Goal: Task Accomplishment & Management: Manage account settings

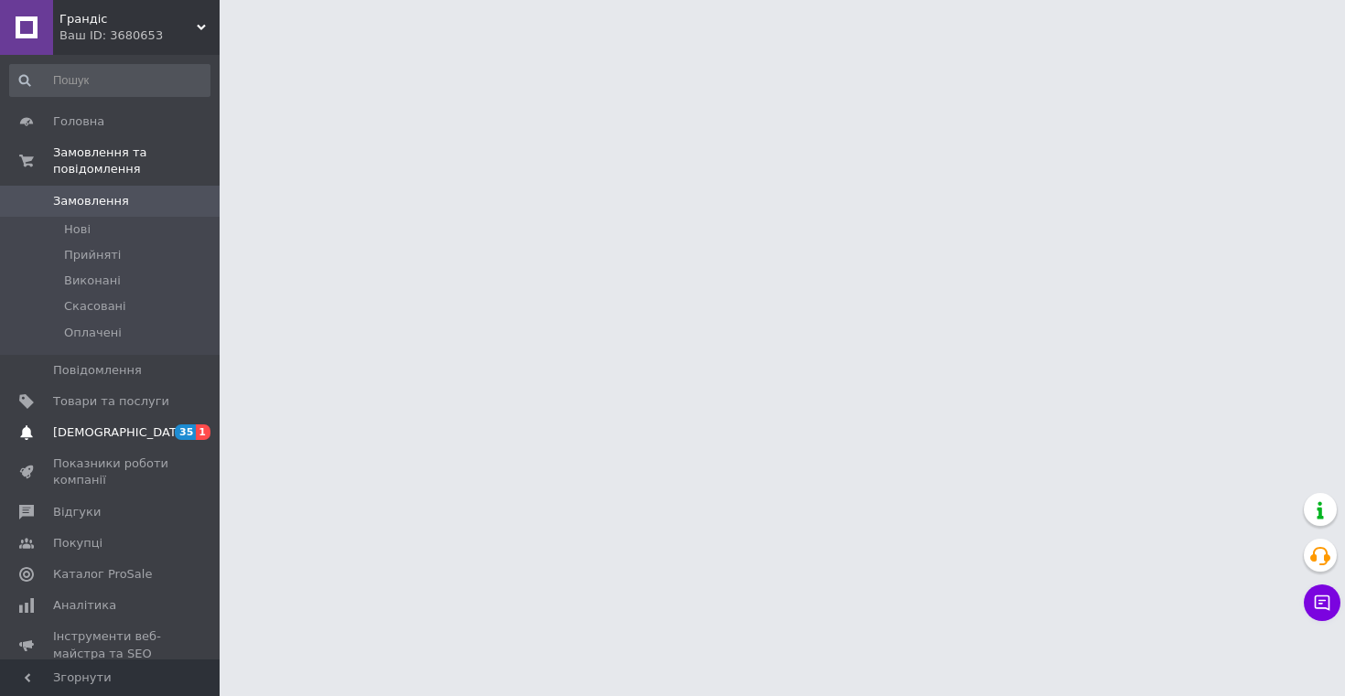
click at [147, 441] on span "[DEMOGRAPHIC_DATA]" at bounding box center [111, 432] width 116 height 16
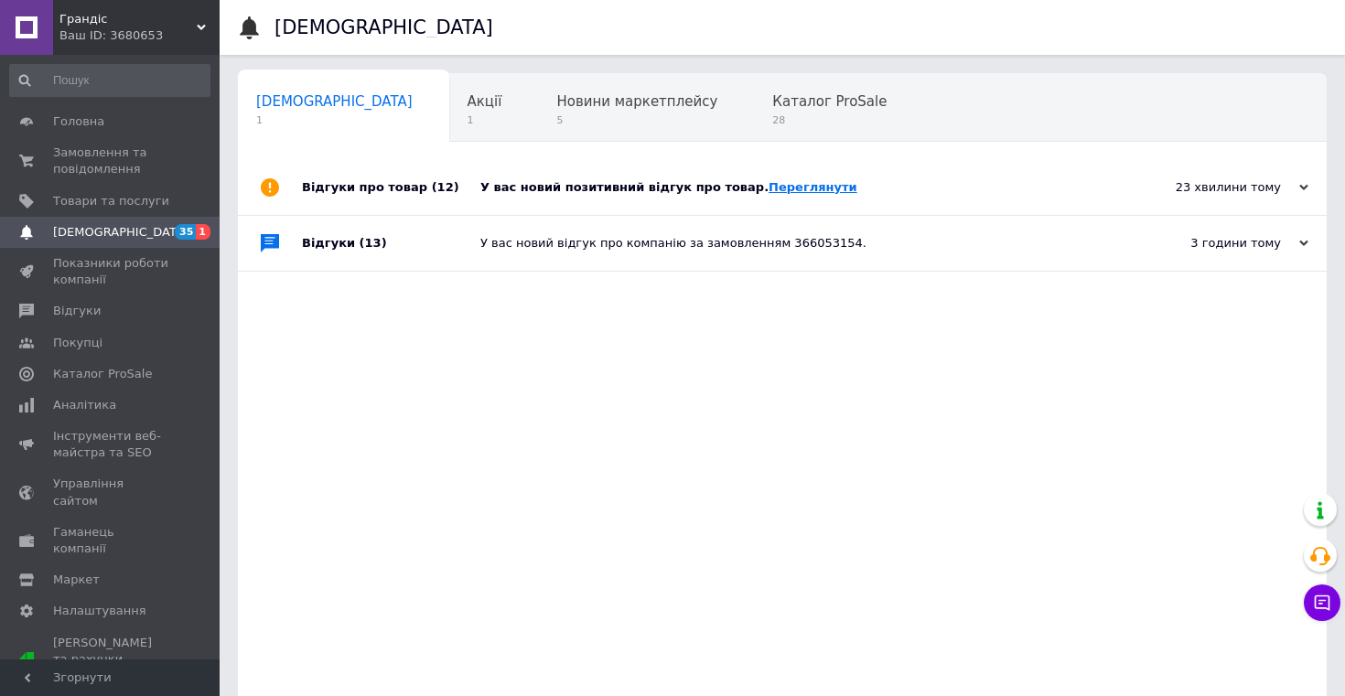
click at [798, 188] on link "Переглянути" at bounding box center [812, 187] width 89 height 14
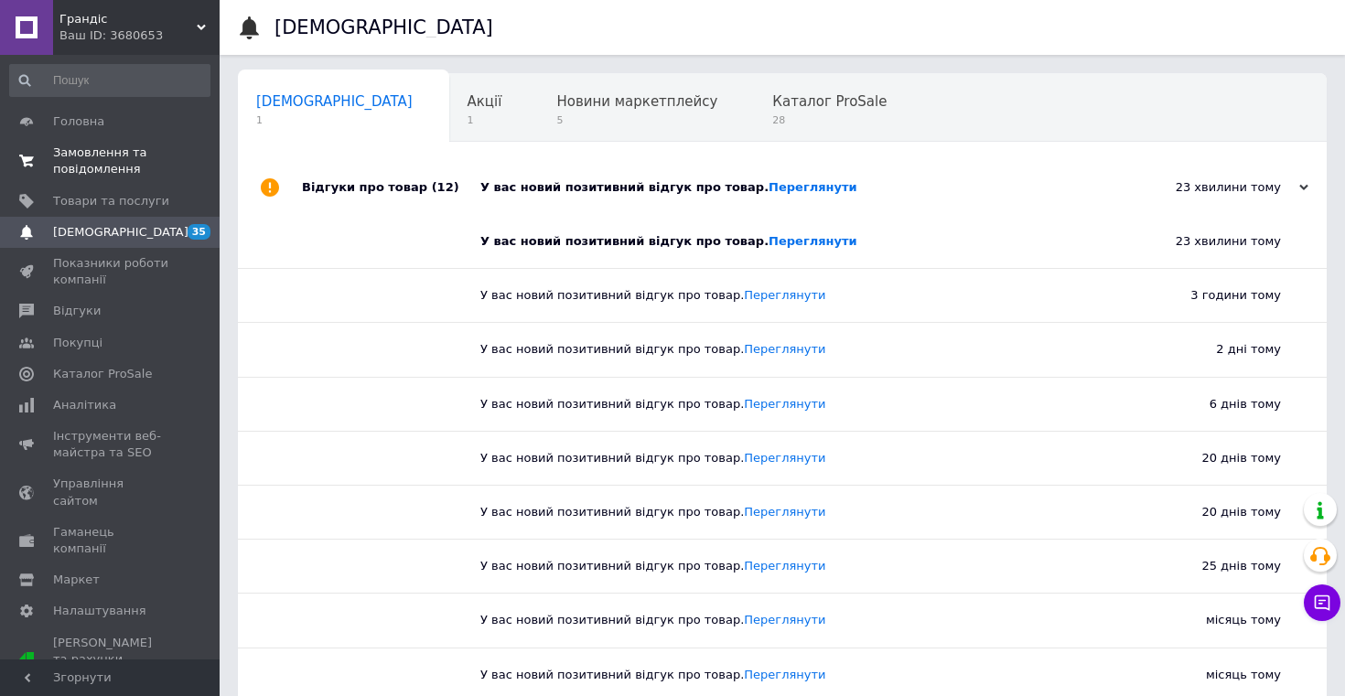
click at [118, 151] on span "Замовлення та повідомлення" at bounding box center [111, 161] width 116 height 33
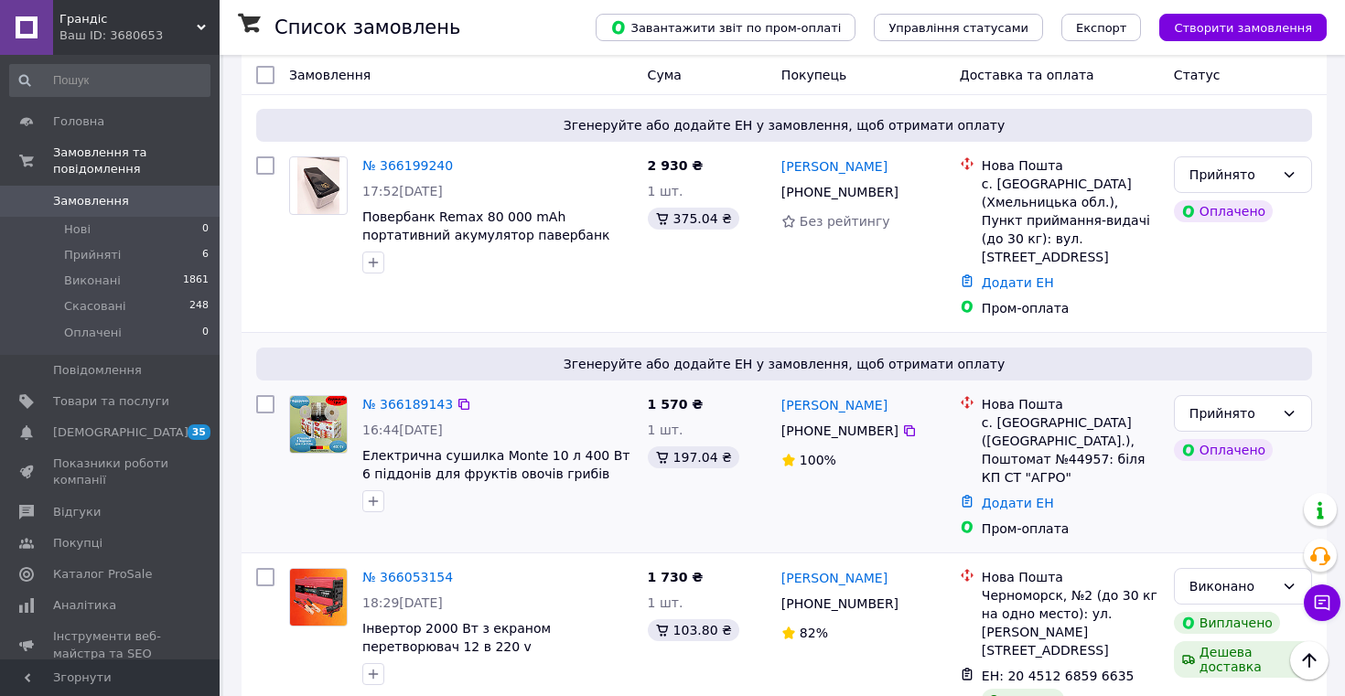
scroll to position [918, 0]
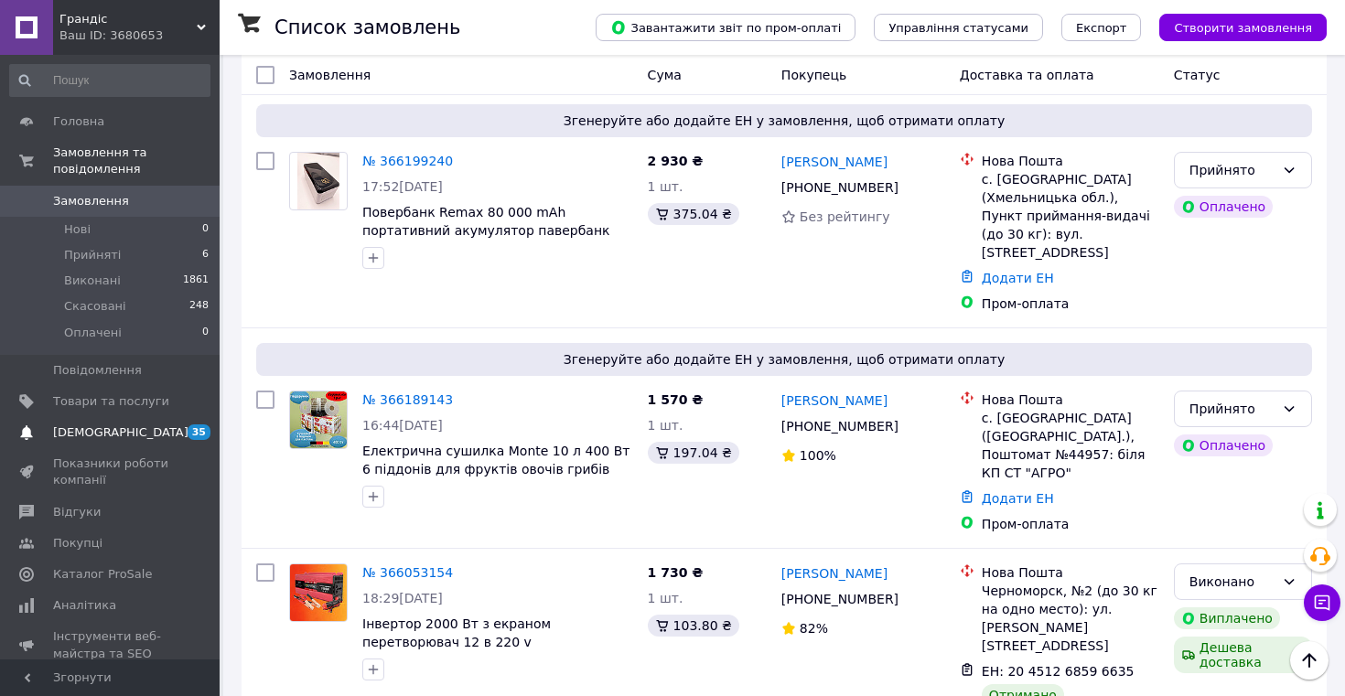
click at [104, 428] on span "[DEMOGRAPHIC_DATA]" at bounding box center [120, 432] width 135 height 16
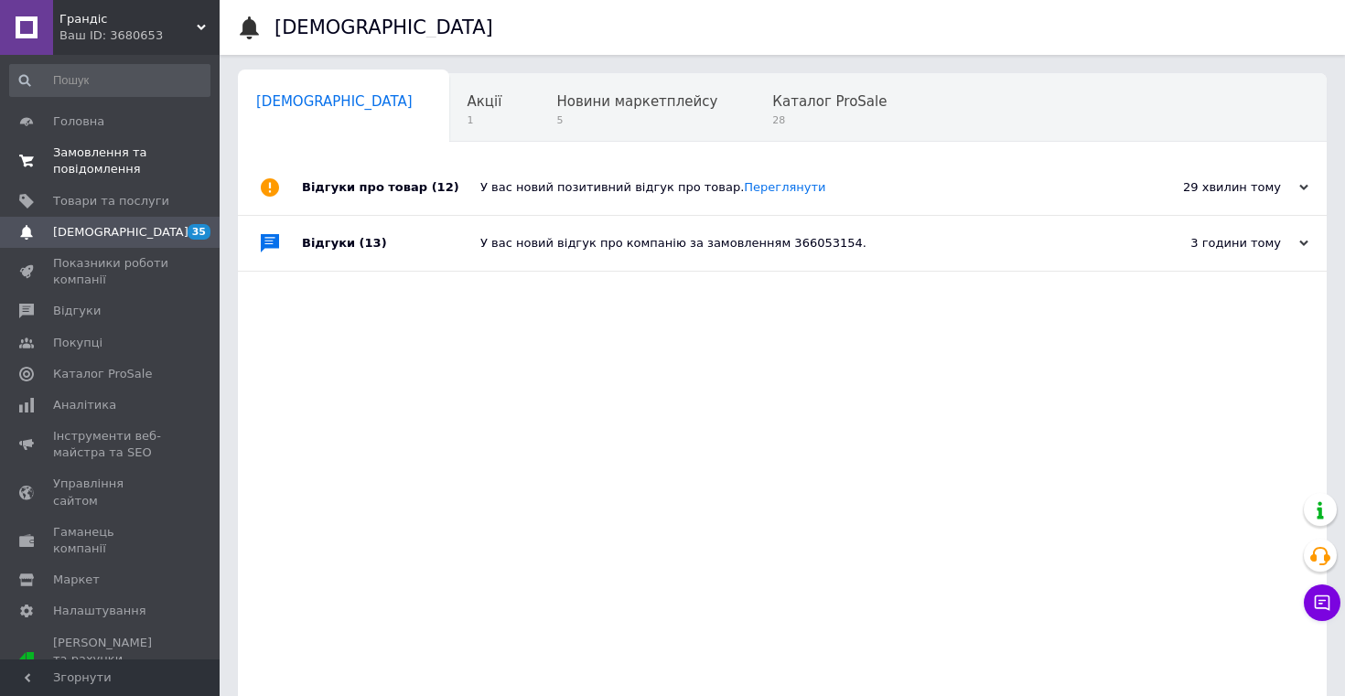
click at [129, 167] on span "Замовлення та повідомлення" at bounding box center [111, 161] width 116 height 33
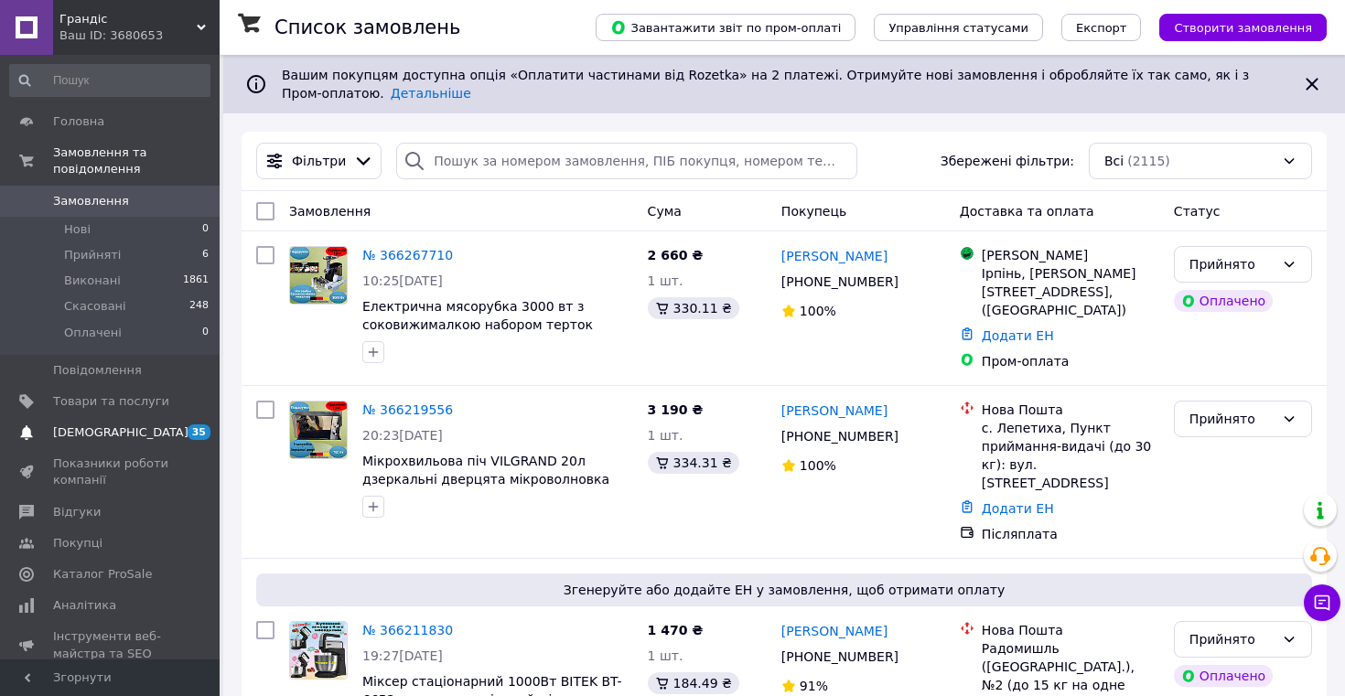
click at [110, 433] on span "[DEMOGRAPHIC_DATA]" at bounding box center [120, 432] width 135 height 16
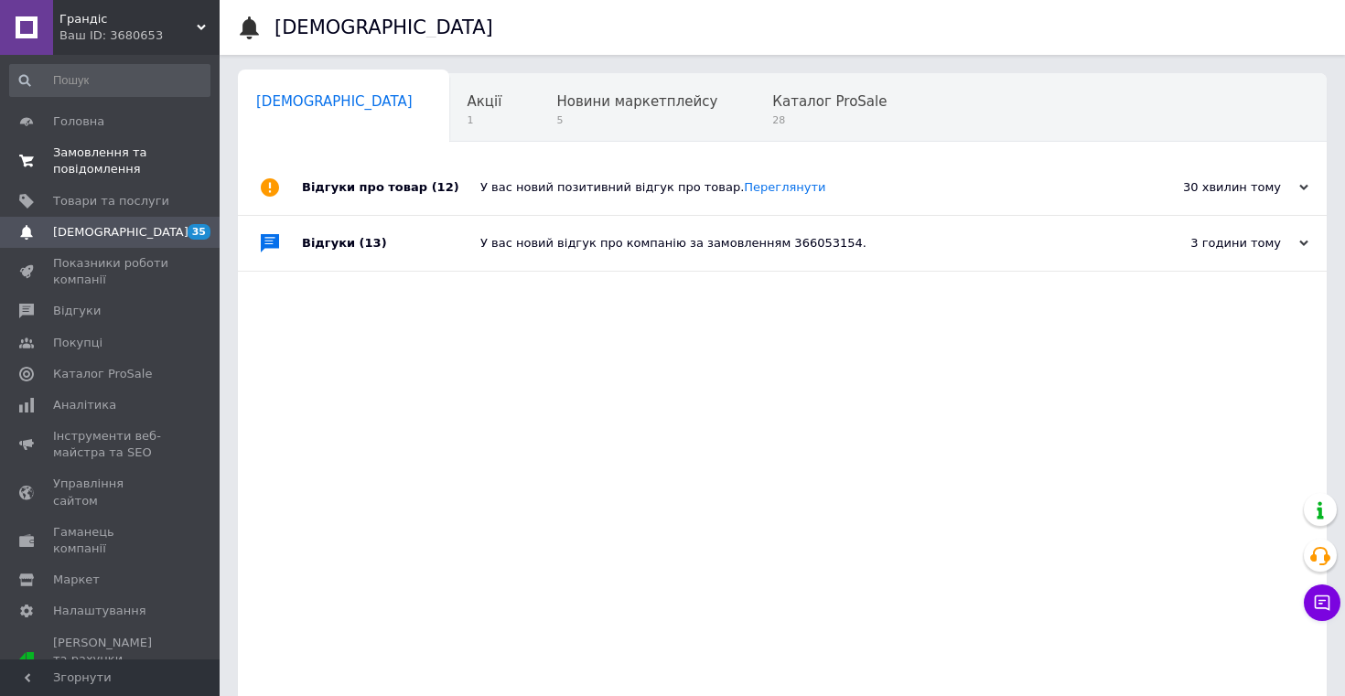
click at [121, 155] on span "Замовлення та повідомлення" at bounding box center [111, 161] width 116 height 33
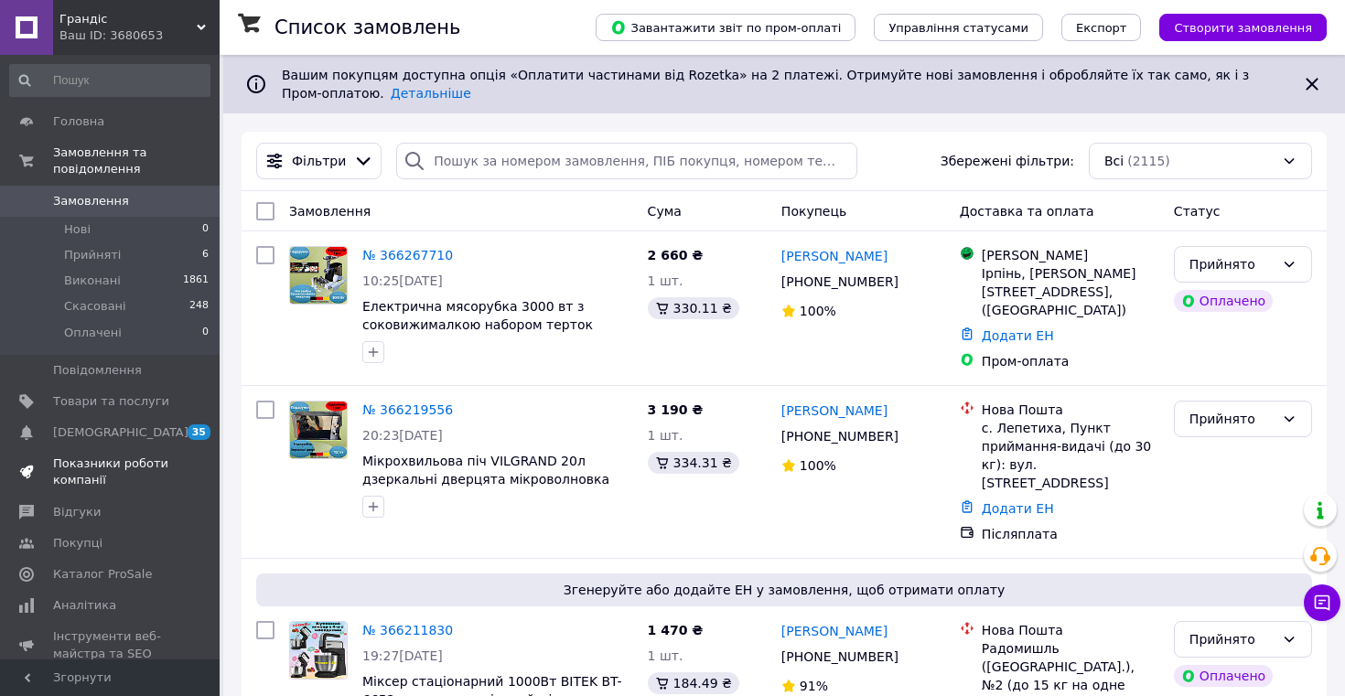
click at [153, 449] on link "Показники роботи компанії" at bounding box center [110, 472] width 220 height 48
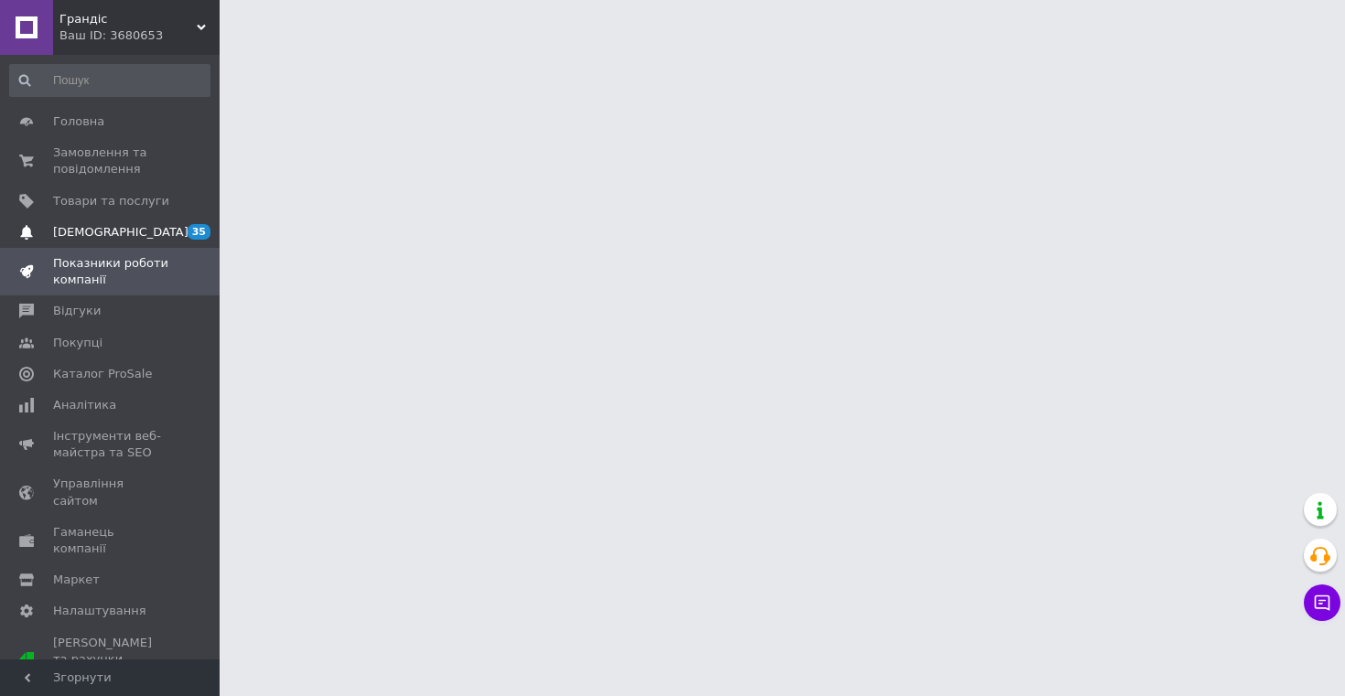
click at [136, 239] on span "[DEMOGRAPHIC_DATA]" at bounding box center [111, 232] width 116 height 16
